Goal: Task Accomplishment & Management: Manage account settings

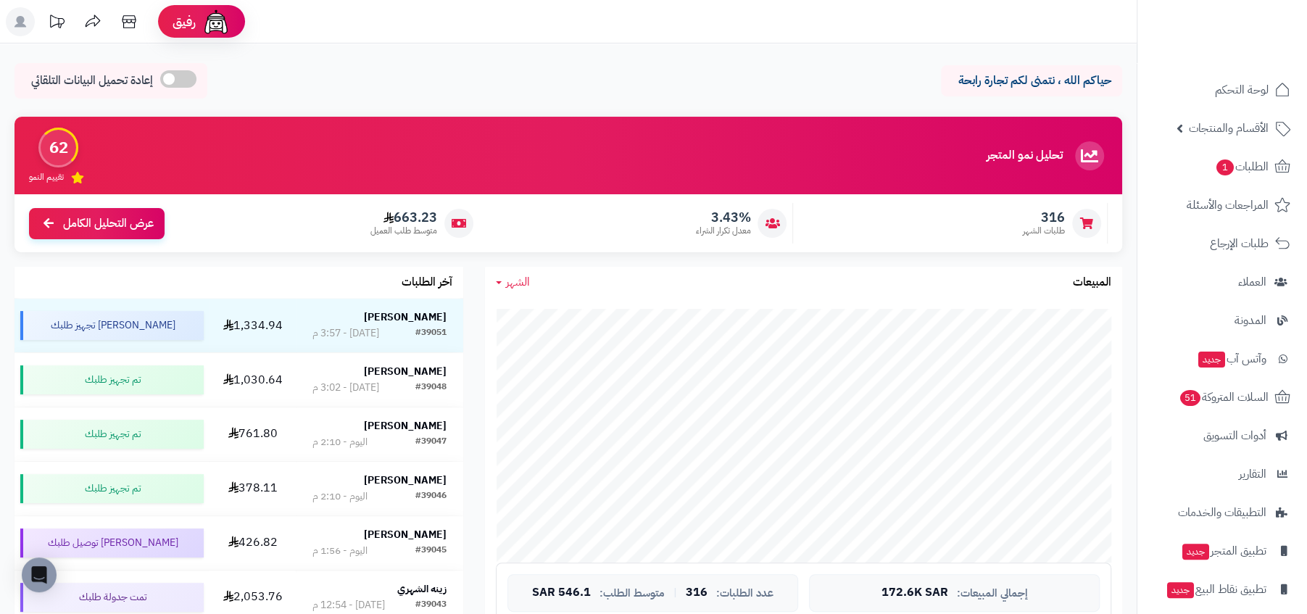
click at [850, 126] on div "تحليل نمو المتجر مرحلة النمو 62 تقييم النمو" at bounding box center [569, 156] width 1108 height 78
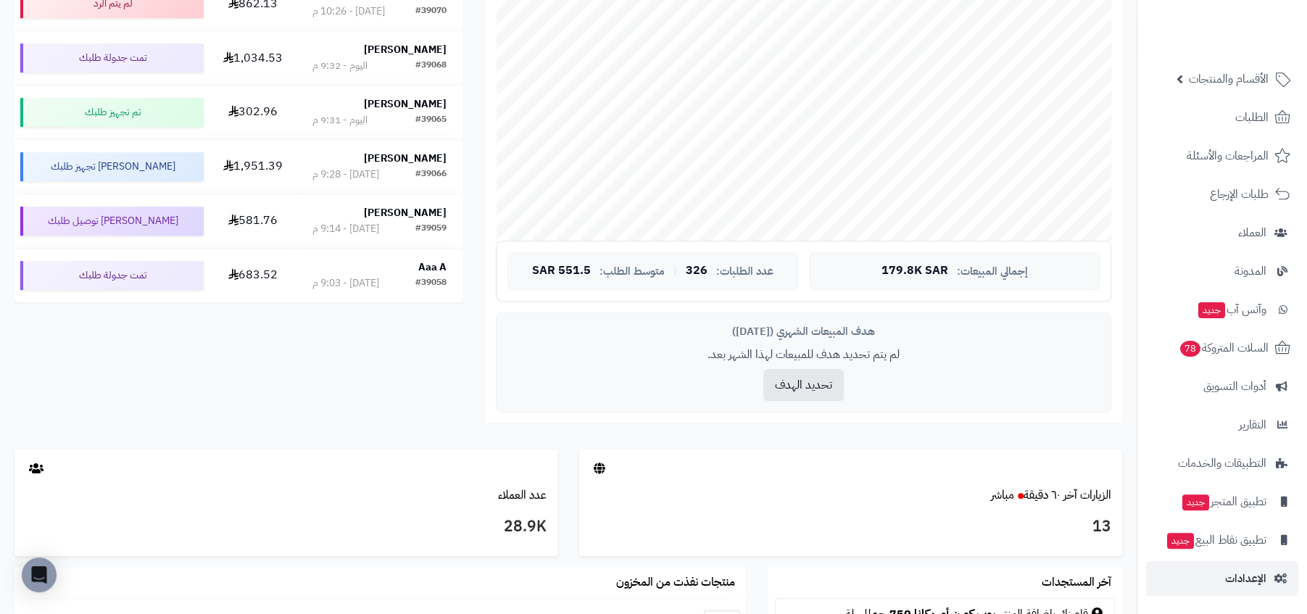
scroll to position [374, 0]
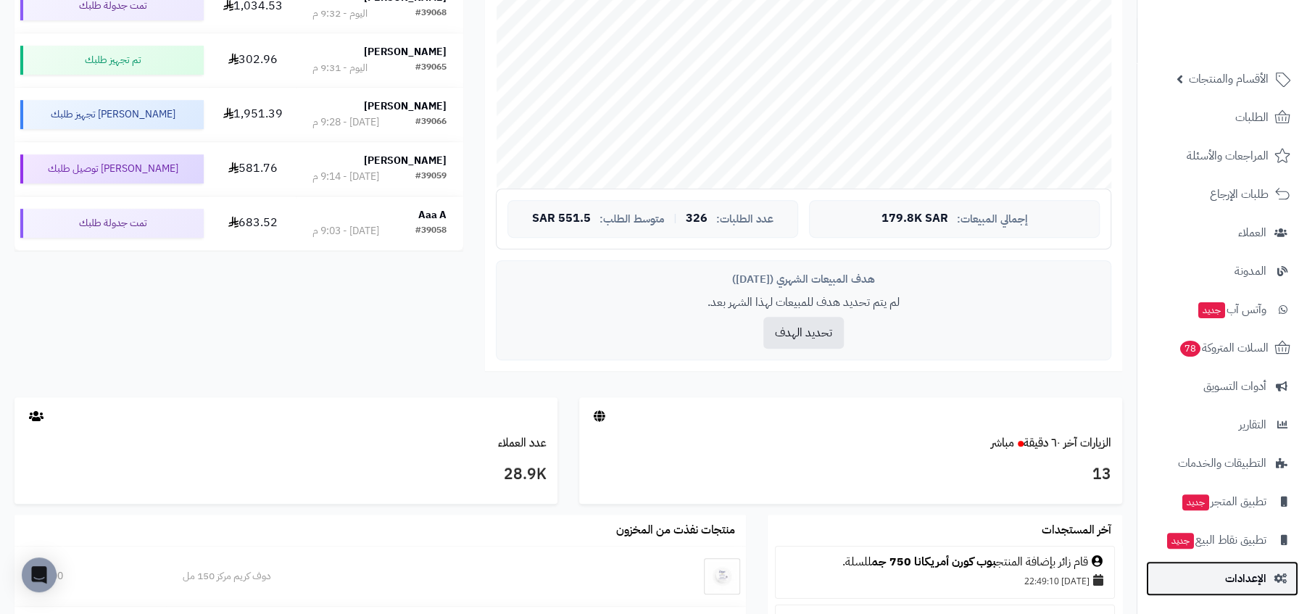
click at [1223, 590] on link "الإعدادات" at bounding box center [1223, 578] width 152 height 35
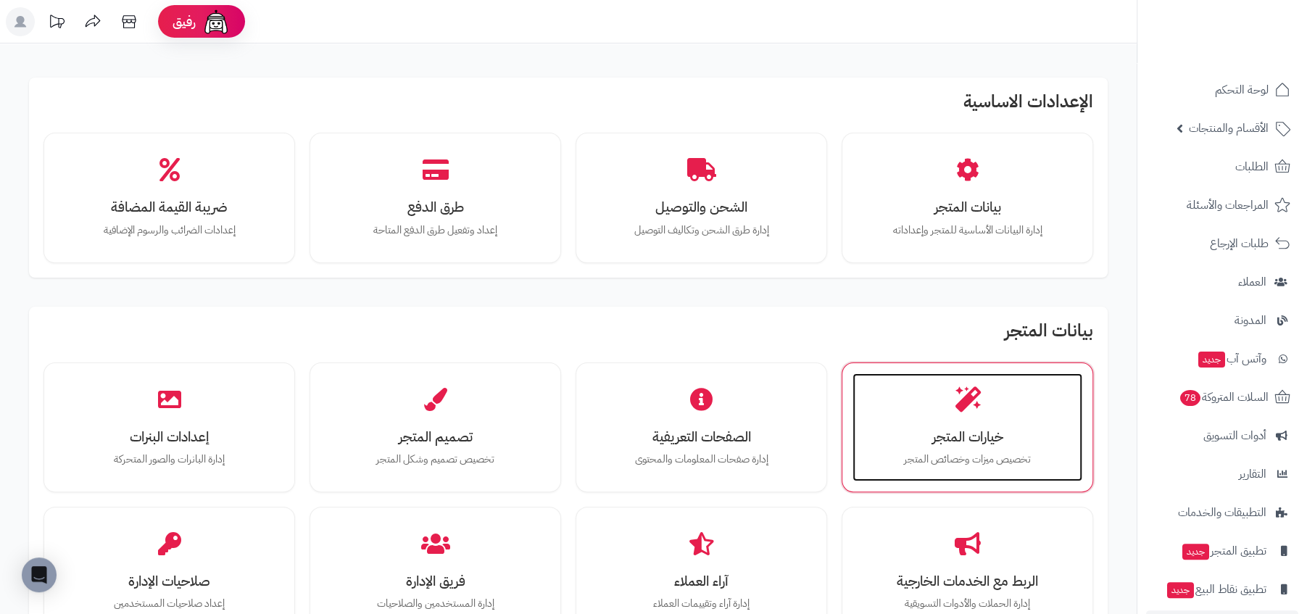
click at [1004, 407] on div "خيارات المتجر تخصيص ميزات وخصائص المتجر" at bounding box center [968, 427] width 230 height 109
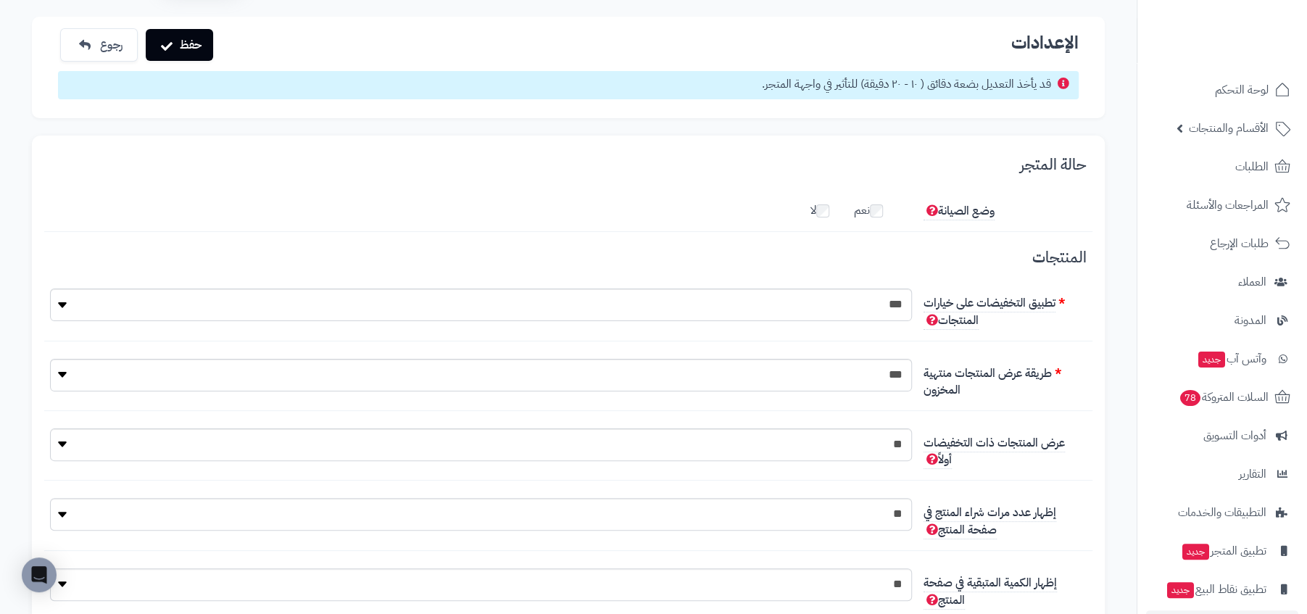
scroll to position [135, 0]
